Goal: Task Accomplishment & Management: Use online tool/utility

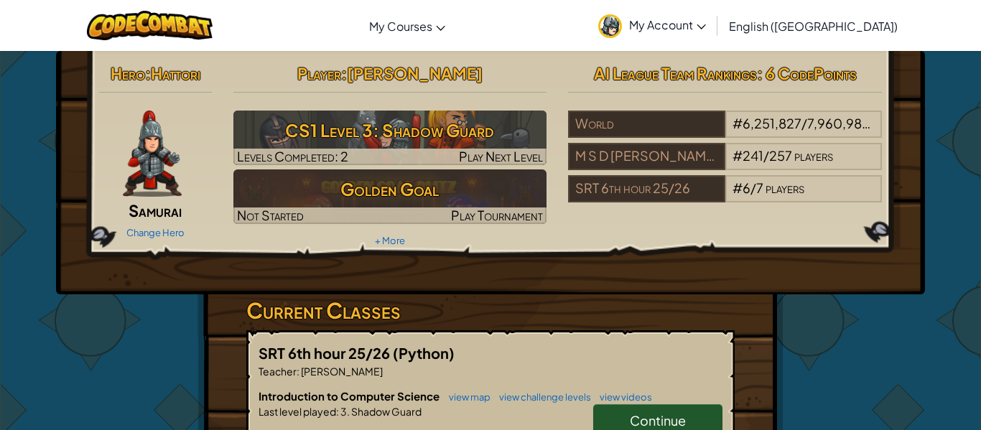
scroll to position [30, 0]
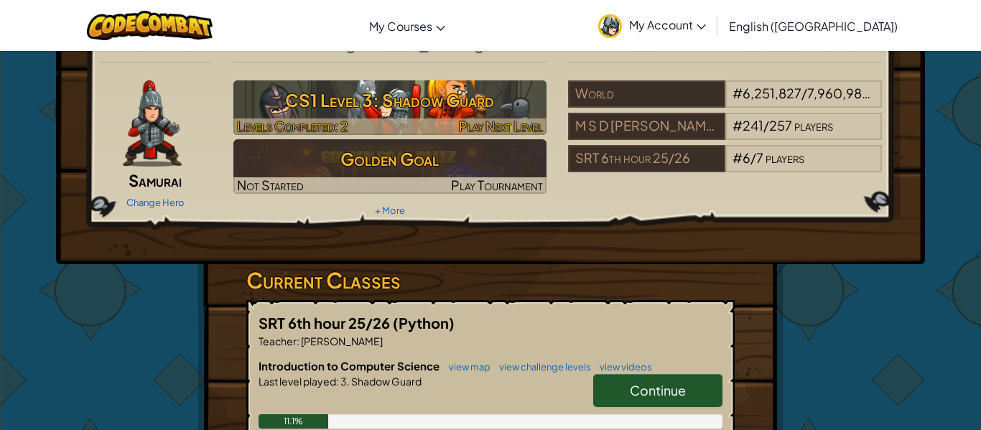
click at [431, 101] on h3 "CS1 Level 3: Shadow Guard" at bounding box center [390, 100] width 314 height 32
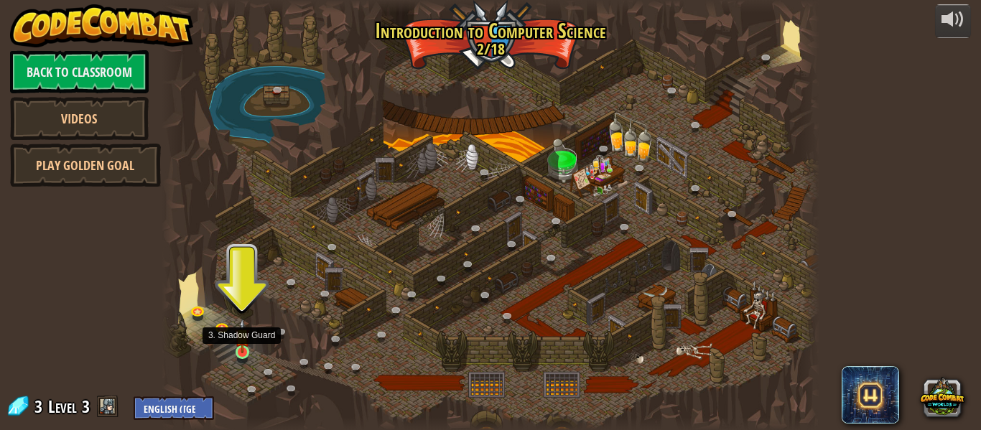
click at [245, 351] on img at bounding box center [242, 336] width 15 height 34
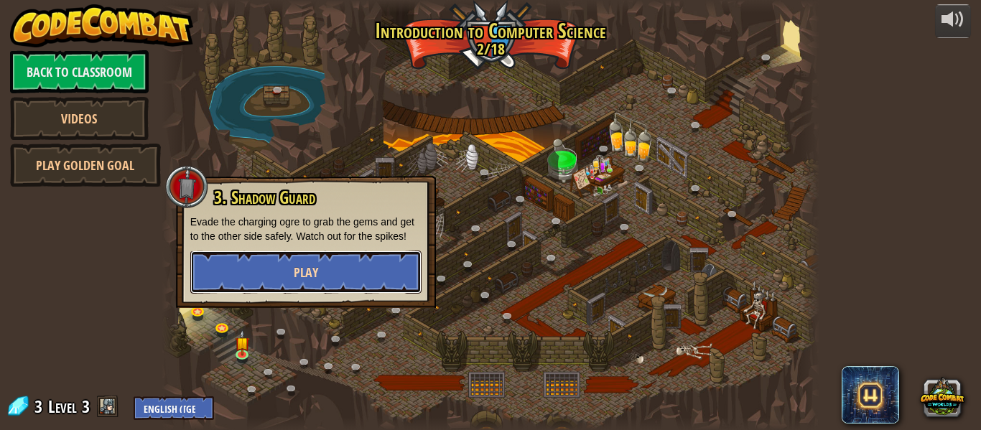
click at [224, 271] on button "Play" at bounding box center [305, 272] width 231 height 43
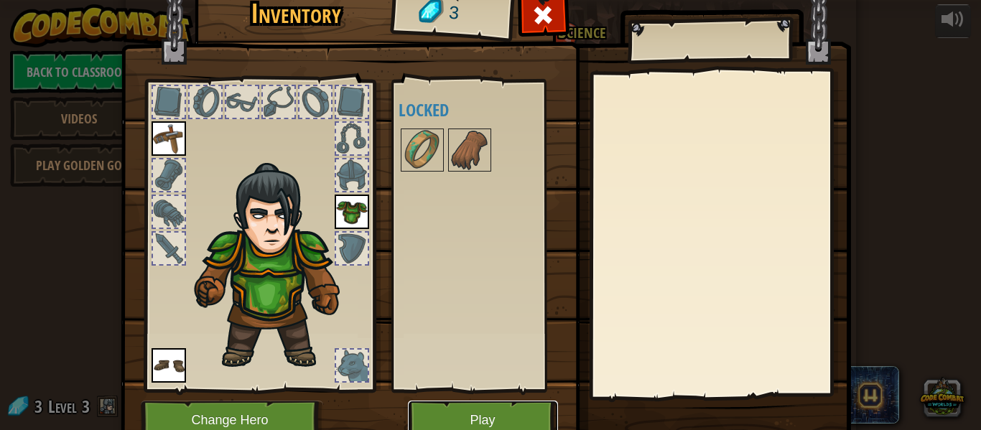
click at [459, 413] on button "Play" at bounding box center [483, 420] width 150 height 39
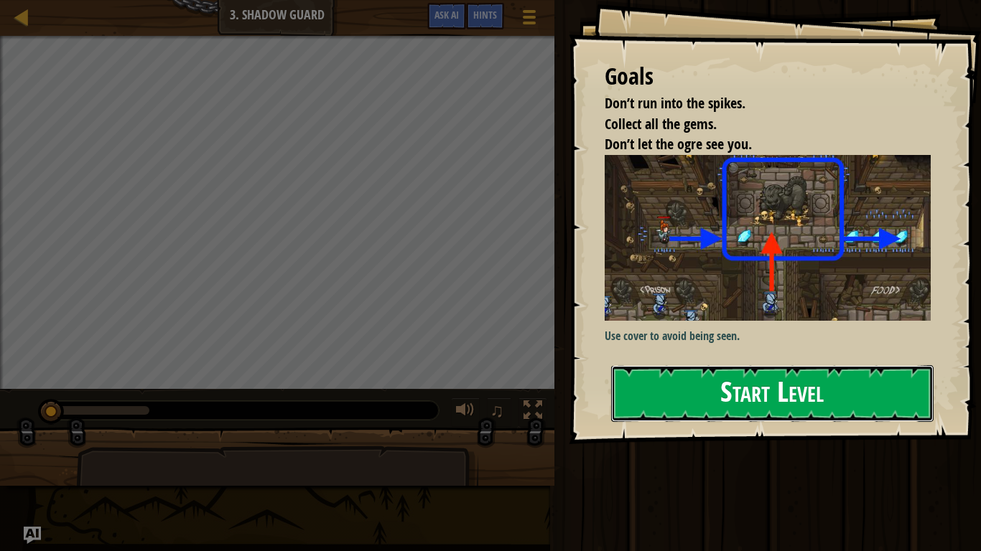
click at [686, 365] on button "Start Level" at bounding box center [772, 393] width 322 height 57
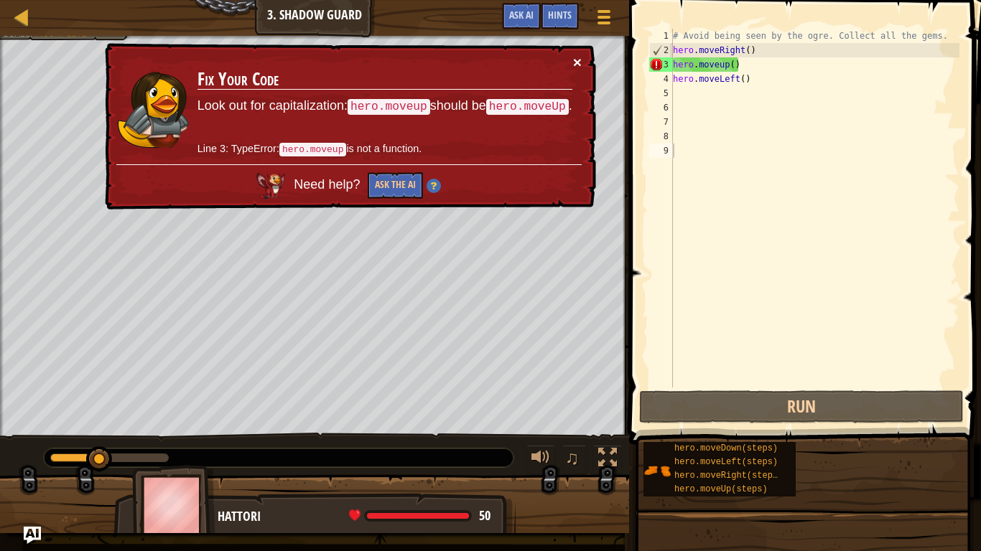
click at [576, 60] on button "×" at bounding box center [577, 62] width 9 height 15
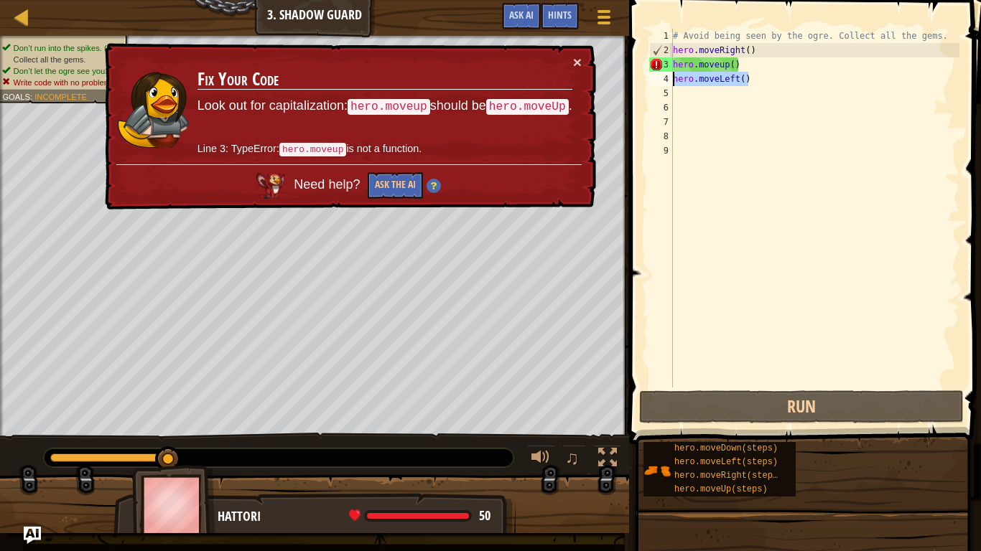
drag, startPoint x: 757, startPoint y: 77, endPoint x: 669, endPoint y: 76, distance: 87.6
click at [669, 76] on div "1 2 3 4 5 6 7 8 9 # Avoid being seen by the ogre. Collect all the gems. hero . …" at bounding box center [802, 208] width 313 height 359
type textarea "hero.moveLeft()"
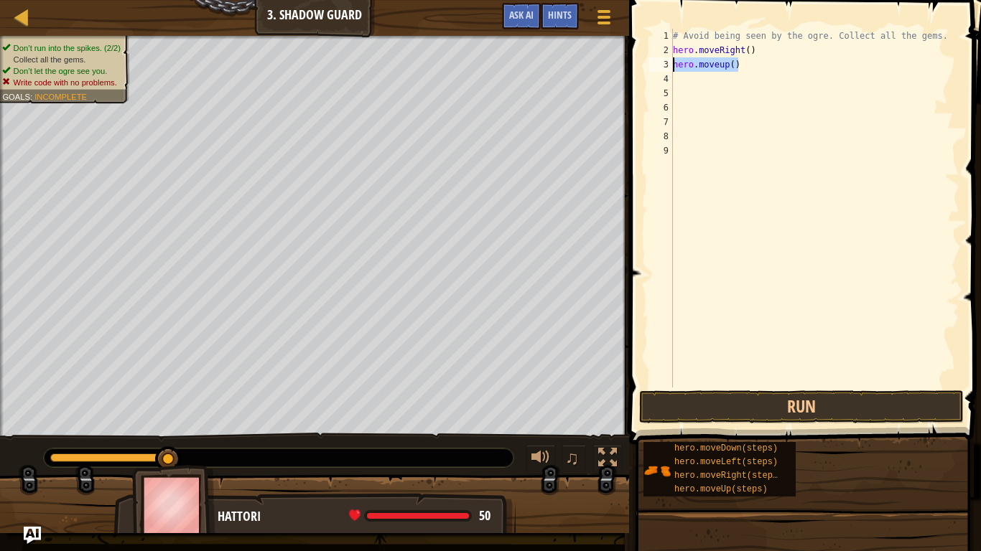
drag, startPoint x: 744, startPoint y: 65, endPoint x: 670, endPoint y: 60, distance: 74.8
click at [670, 60] on div "1 2 3 4 5 6 7 8 9 # Avoid being seen by the ogre. Collect all the gems. hero . …" at bounding box center [802, 208] width 313 height 359
type textarea "hero.moveup()"
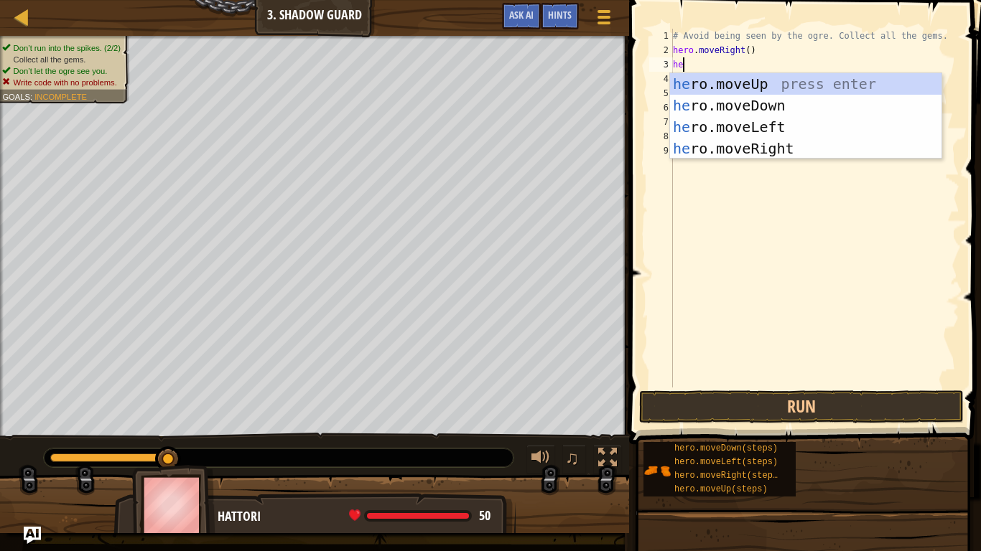
type textarea "hero"
click at [780, 142] on div "hero .moveUp press enter hero .moveDown press enter hero .moveLeft press enter …" at bounding box center [805, 137] width 271 height 129
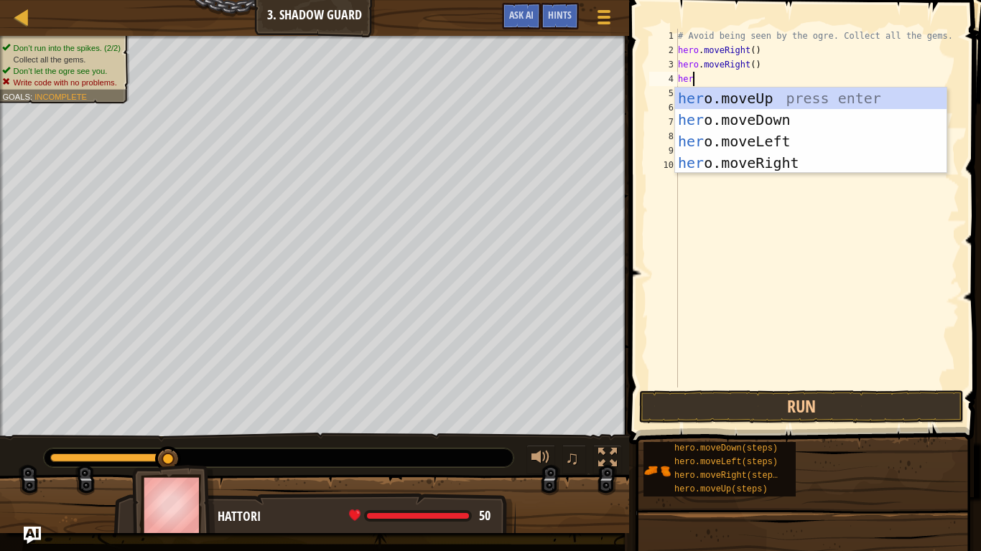
type textarea "hero"
click at [742, 100] on div "hero .moveUp press enter hero .moveDown press enter hero .moveLeft press enter …" at bounding box center [810, 152] width 271 height 129
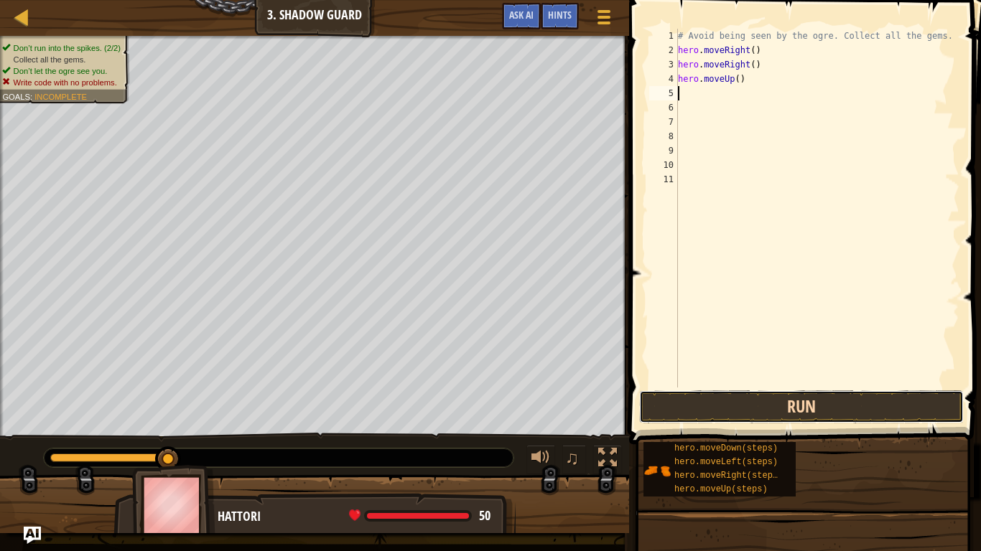
click at [823, 410] on button "Run" at bounding box center [801, 407] width 324 height 33
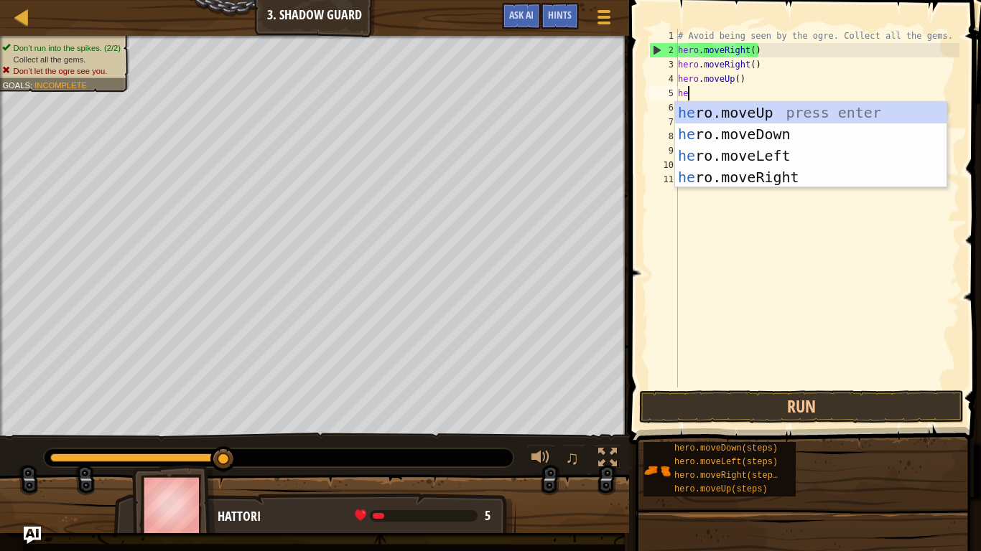
type textarea "her"
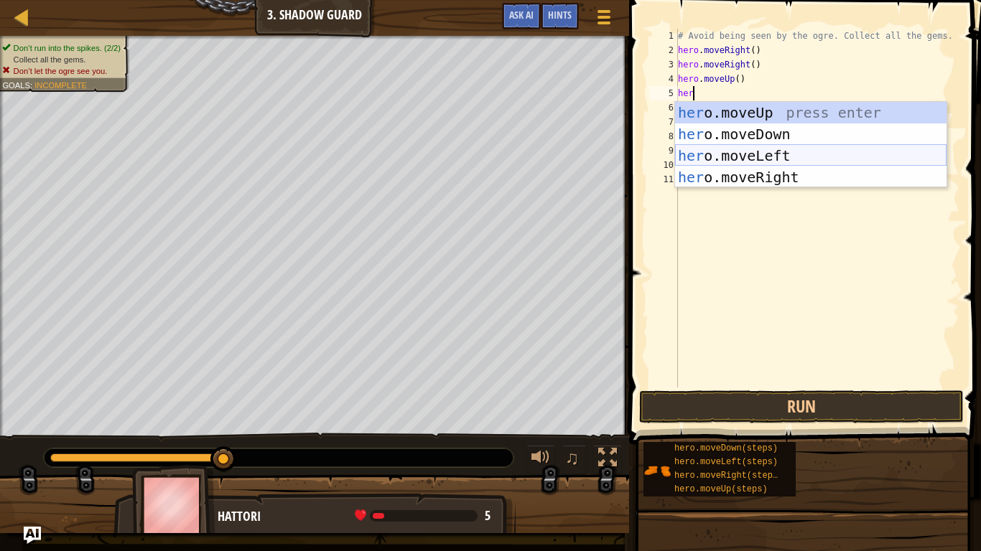
click at [768, 156] on div "her o.moveUp press enter her o.moveDown press enter her o.moveLeft press enter …" at bounding box center [810, 166] width 271 height 129
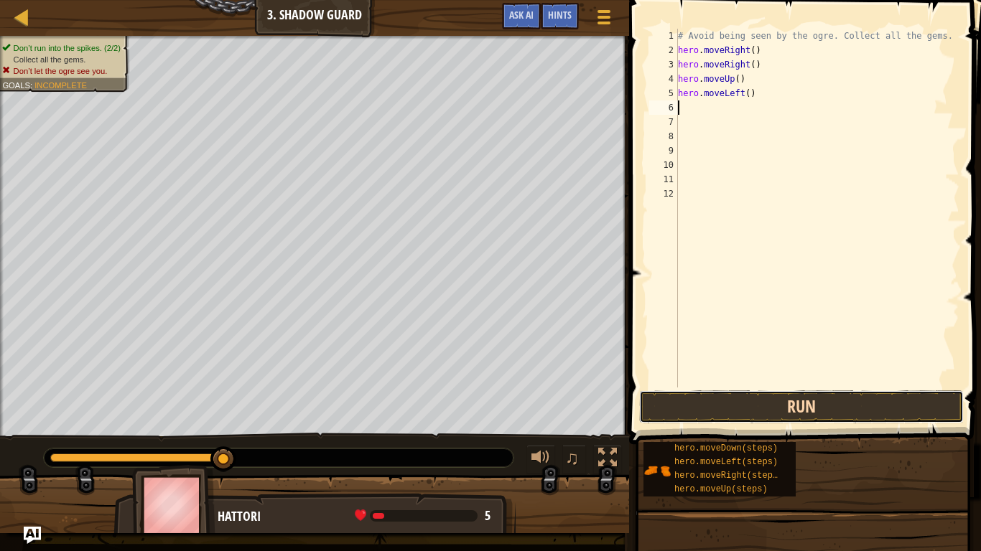
click at [814, 407] on button "Run" at bounding box center [801, 407] width 324 height 33
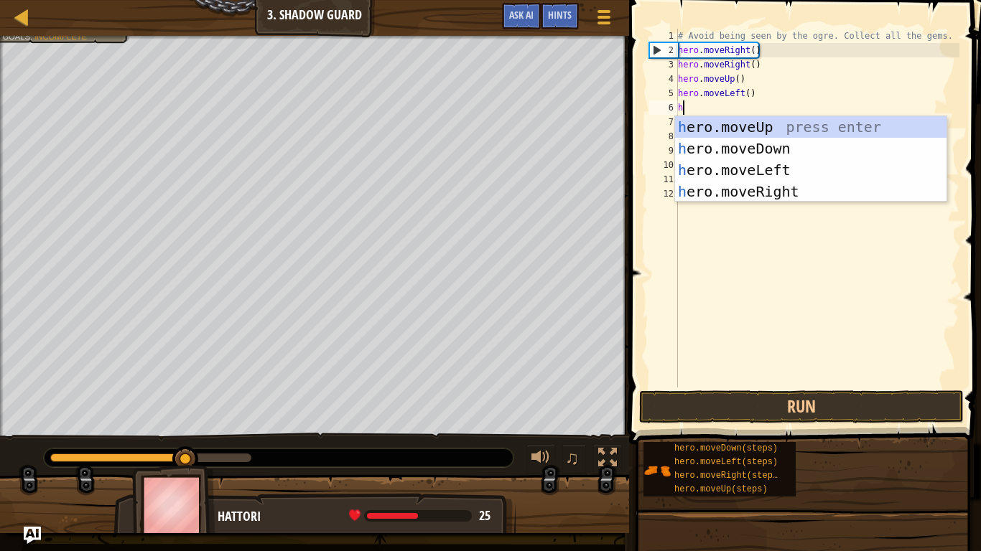
type textarea "her"
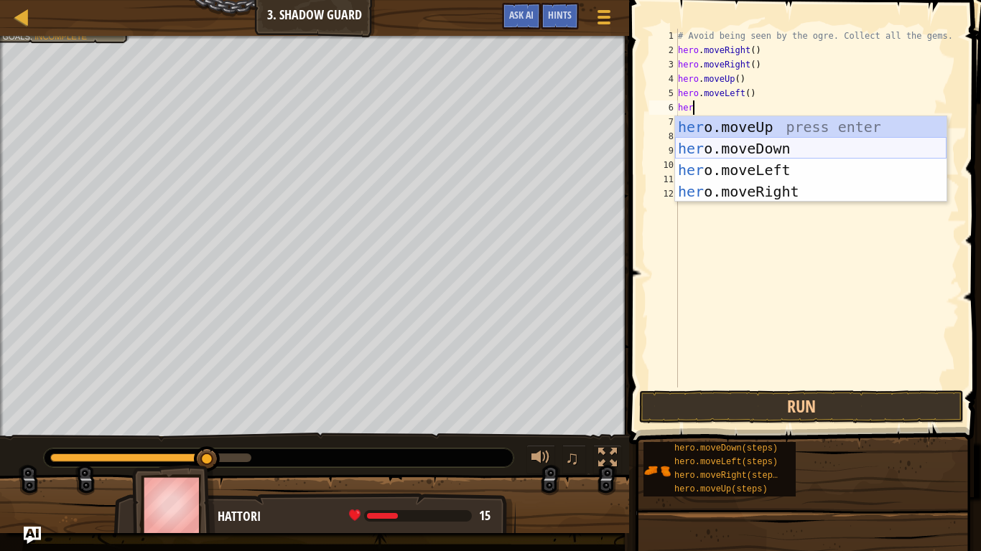
click at [747, 143] on div "her o.moveUp press enter her o.moveDown press enter her o.moveLeft press enter …" at bounding box center [810, 180] width 271 height 129
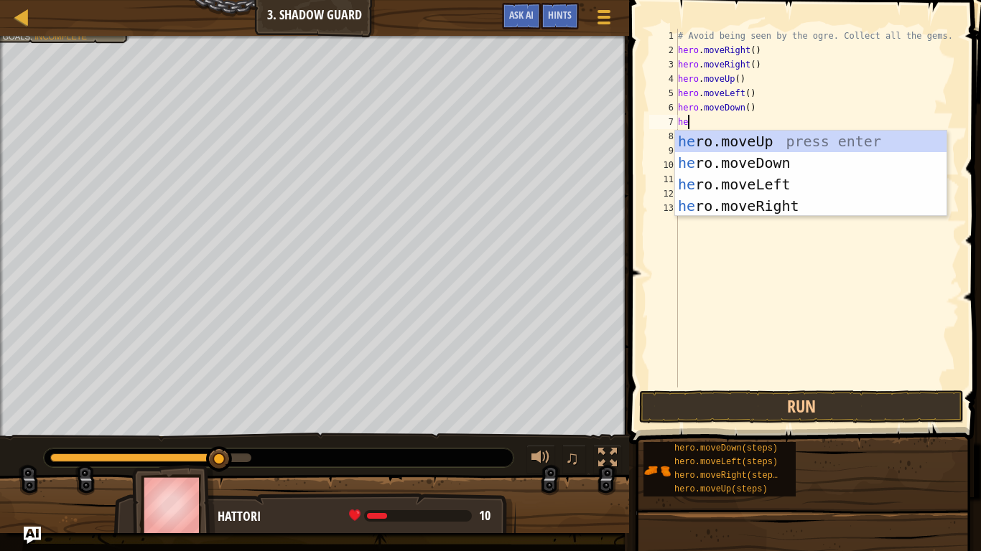
type textarea "her"
click at [783, 205] on div "her o.moveUp press enter her o.moveDown press enter her o.moveLeft press enter …" at bounding box center [810, 195] width 271 height 129
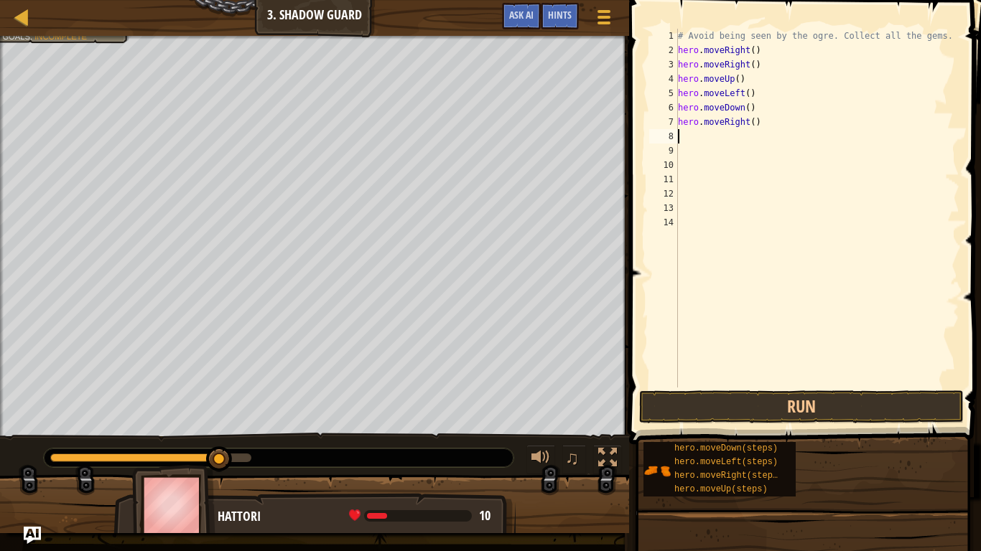
scroll to position [6, 0]
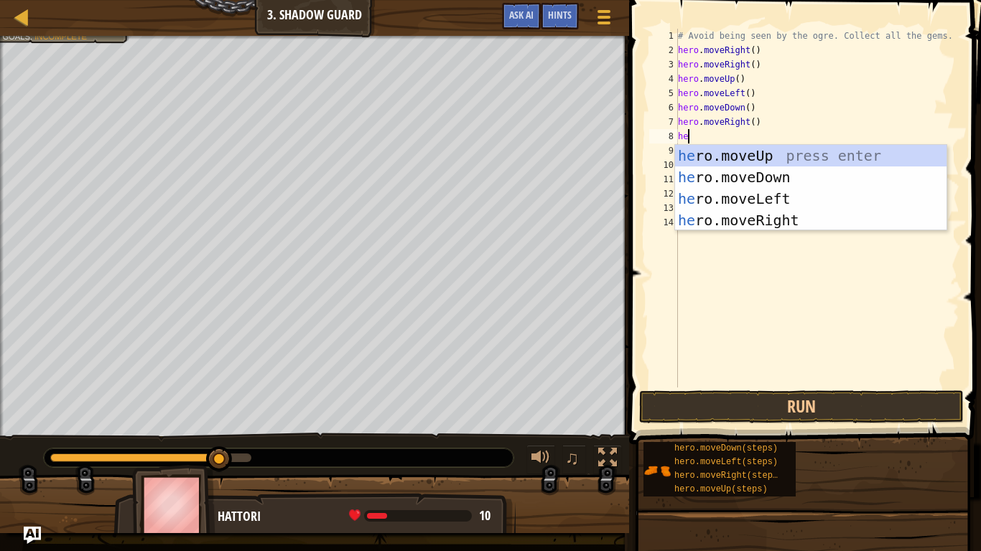
type textarea "her"
click at [760, 215] on div "her o.moveUp press enter her o.moveDown press enter her o.moveLeft press enter …" at bounding box center [810, 209] width 271 height 129
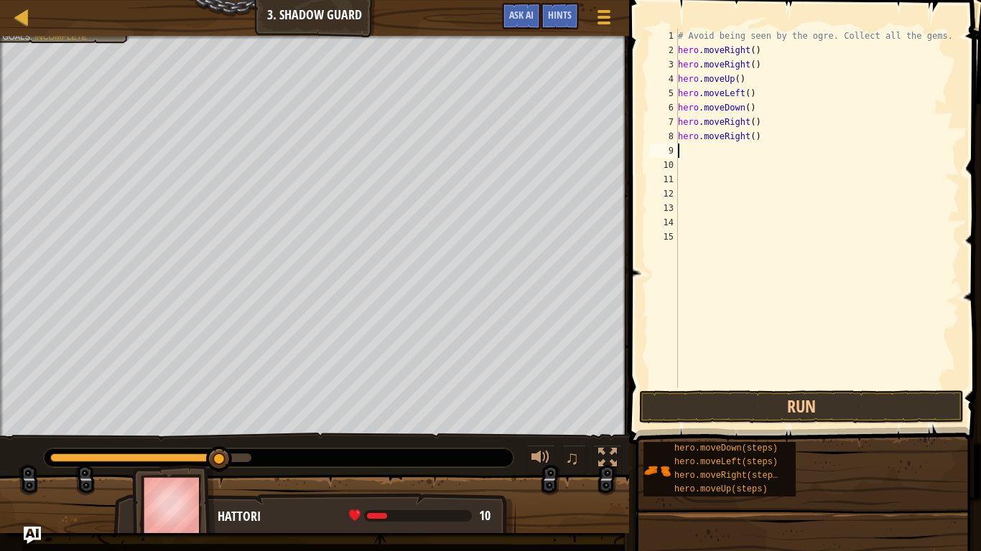
scroll to position [6, 0]
click at [797, 408] on button "Run" at bounding box center [801, 407] width 324 height 33
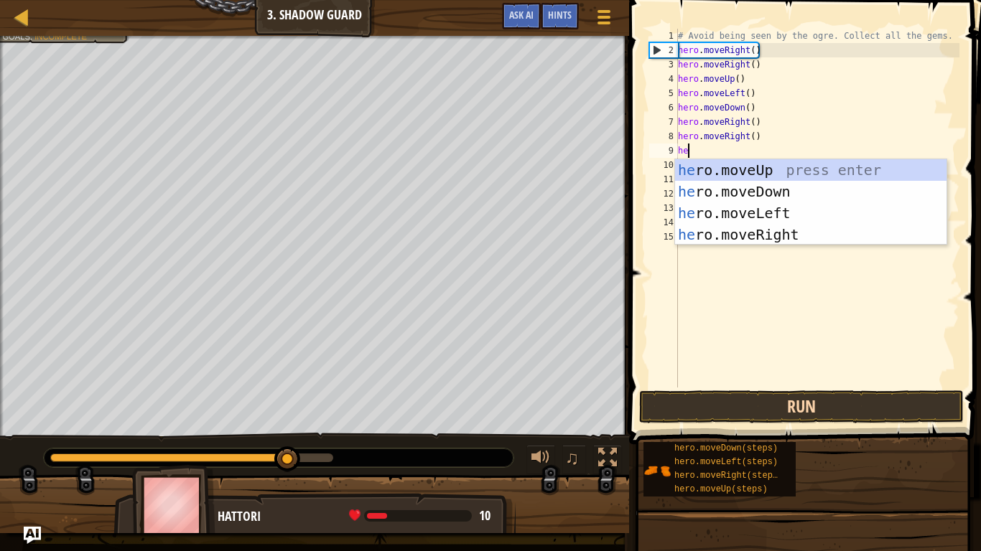
type textarea "her"
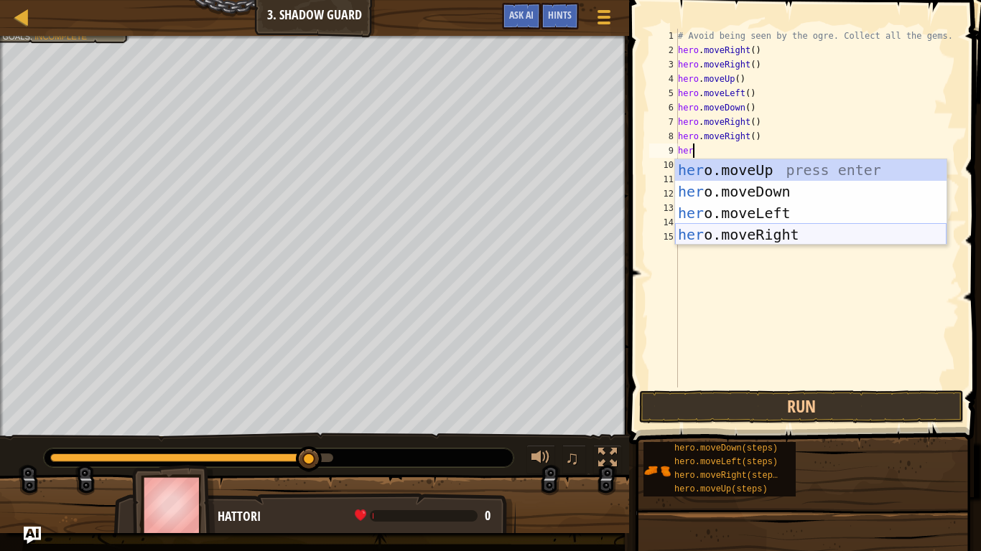
click at [783, 238] on div "her o.moveUp press enter her o.moveDown press enter her o.moveLeft press enter …" at bounding box center [810, 223] width 271 height 129
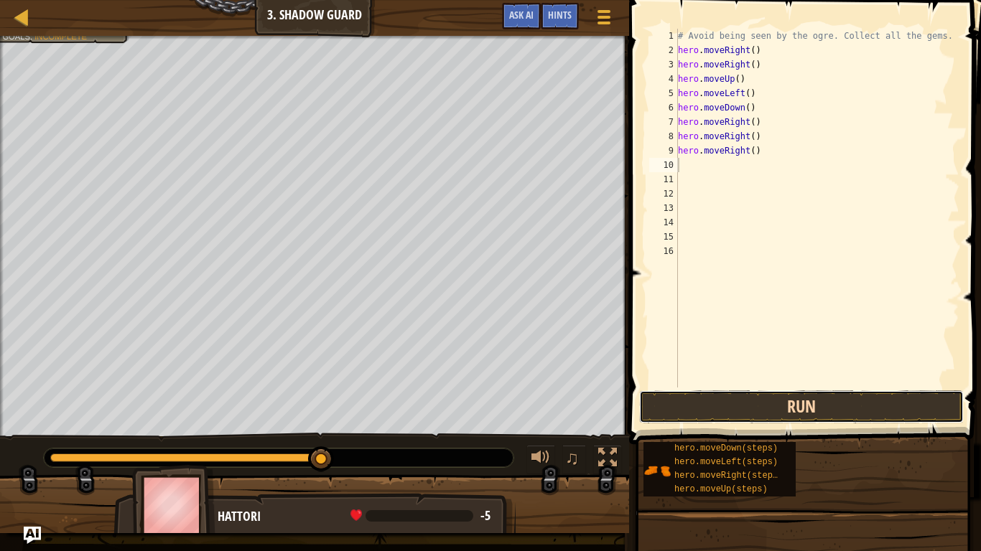
click at [782, 398] on button "Run" at bounding box center [801, 407] width 324 height 33
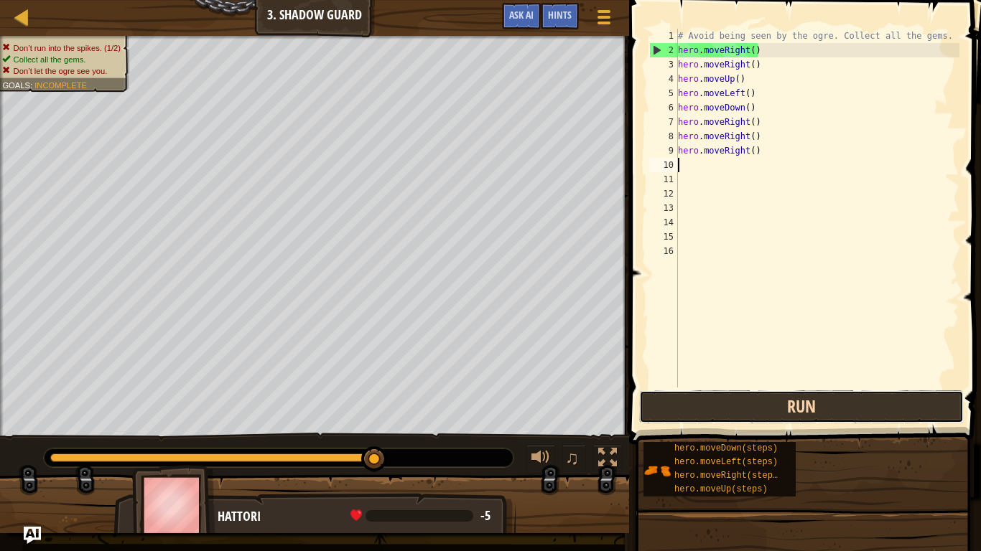
click at [705, 411] on button "Run" at bounding box center [801, 407] width 324 height 33
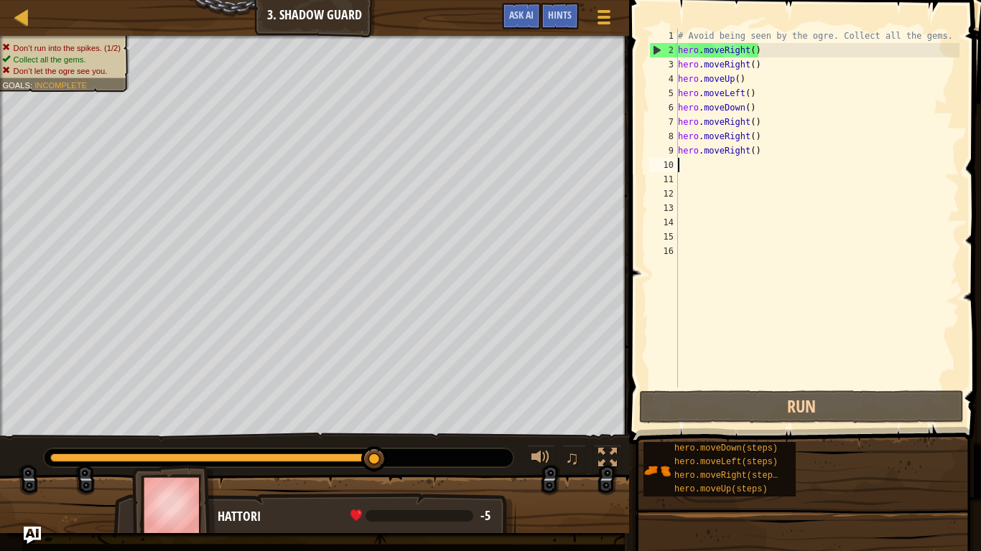
click at [767, 149] on div "# Avoid being seen by the ogre. Collect all the gems. hero . moveRight ( ) hero…" at bounding box center [817, 223] width 284 height 388
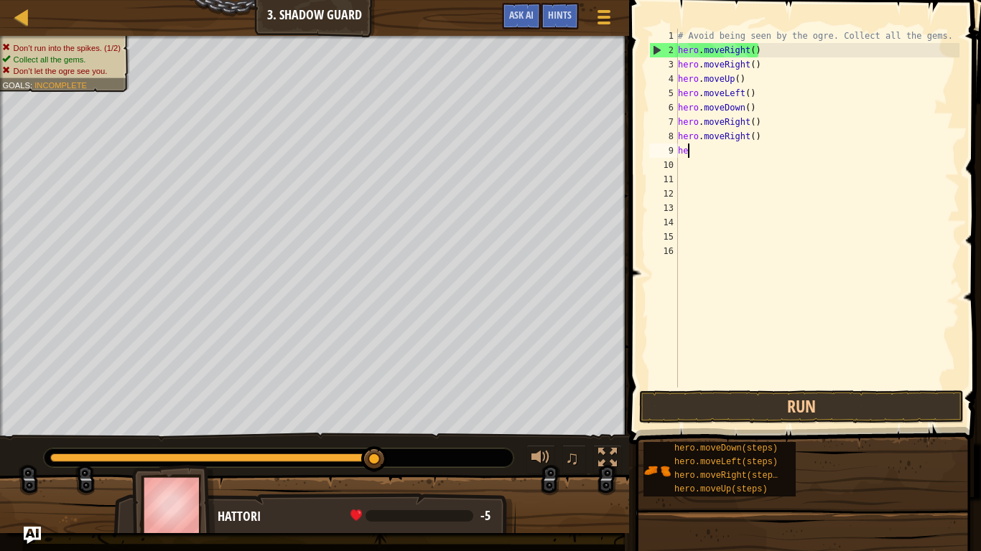
type textarea "h"
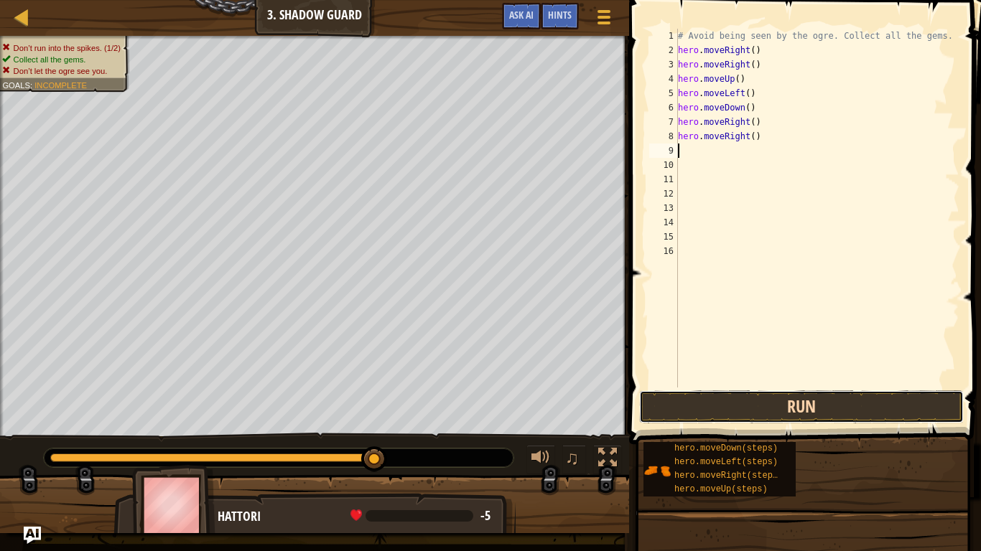
click at [845, 411] on button "Run" at bounding box center [801, 407] width 324 height 33
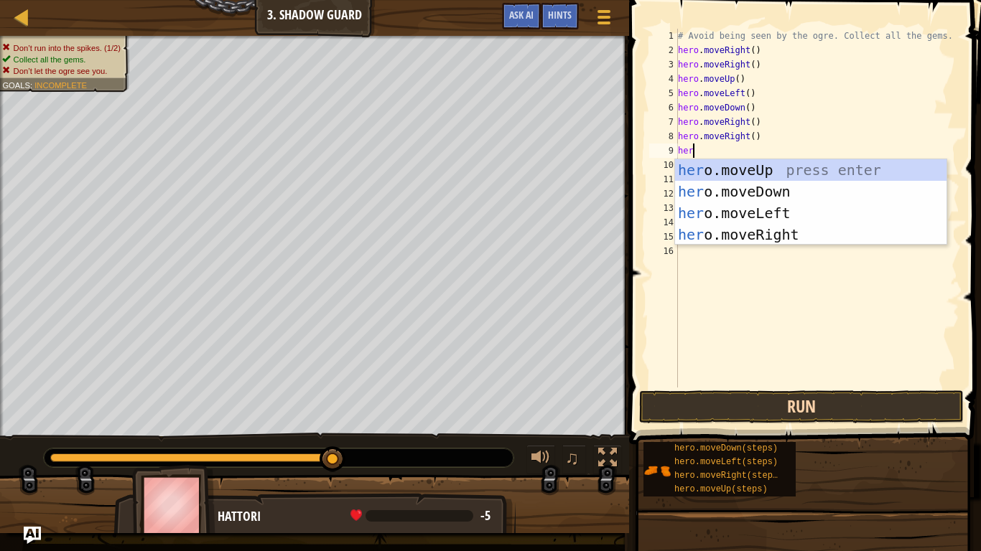
type textarea "hero"
click at [760, 212] on div "hero .moveUp press enter hero .moveDown press enter hero .moveLeft press enter …" at bounding box center [810, 223] width 271 height 129
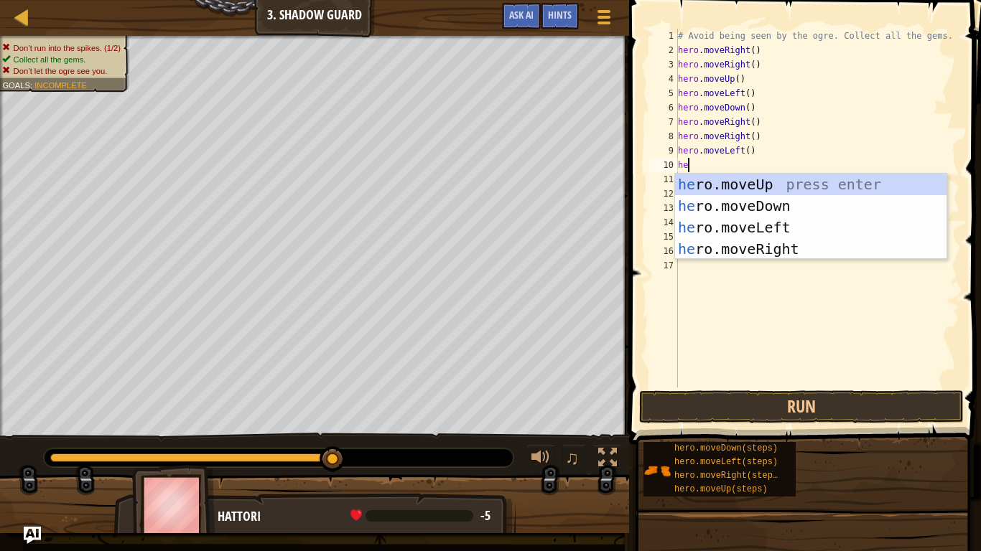
type textarea "her"
click at [767, 228] on div "her o.moveUp press enter her o.moveDown press enter her o.moveLeft press enter …" at bounding box center [810, 238] width 271 height 129
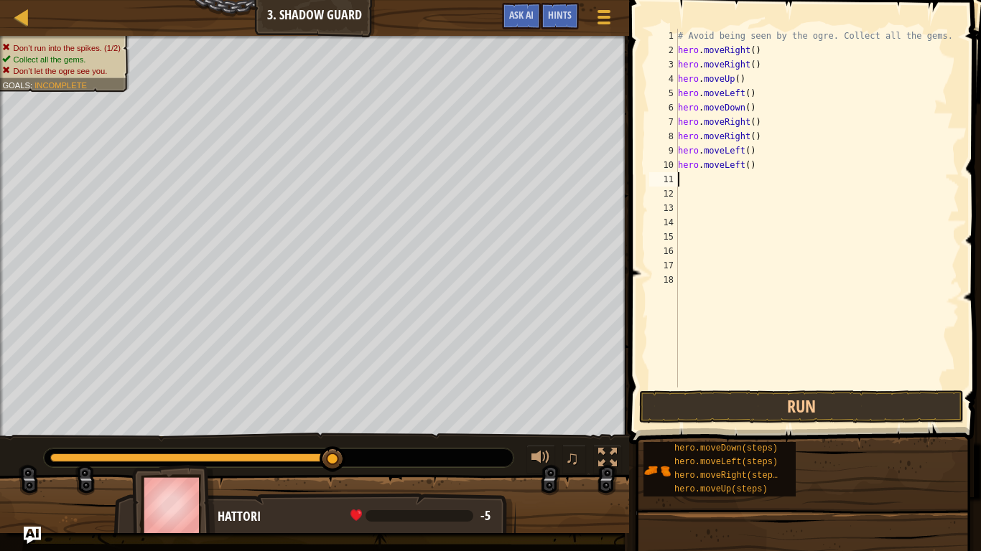
scroll to position [6, 0]
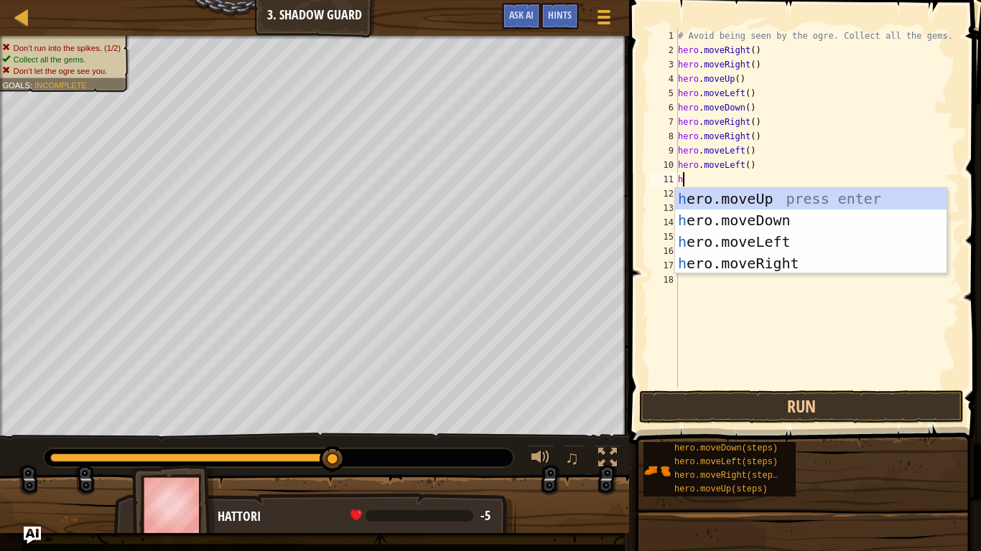
type textarea "her"
click at [748, 245] on div "her o.moveUp press enter her o.moveDown press enter her o.moveLeft press enter …" at bounding box center [810, 252] width 271 height 129
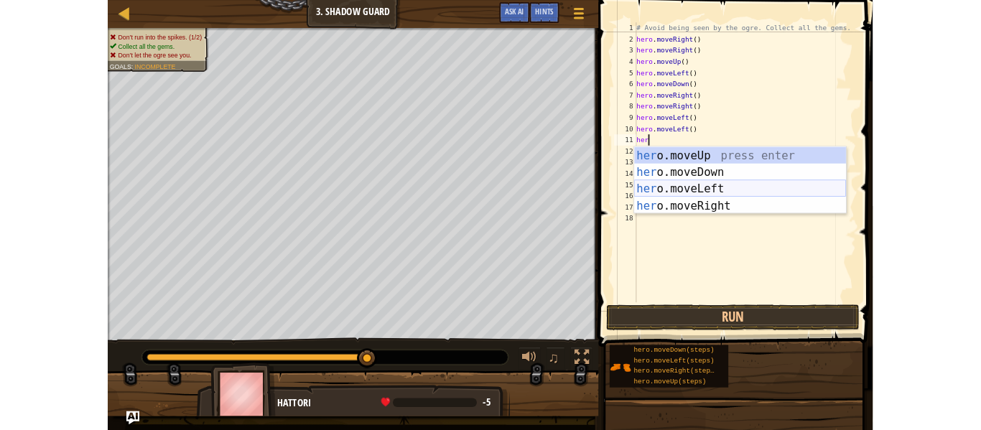
scroll to position [6, 0]
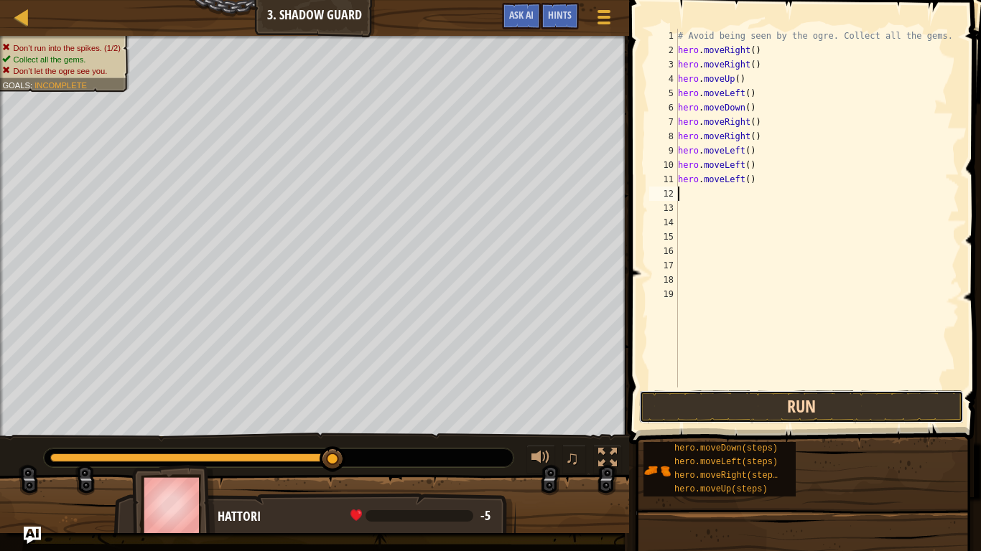
click at [775, 405] on button "Run" at bounding box center [801, 407] width 324 height 33
